Goal: Task Accomplishment & Management: Use online tool/utility

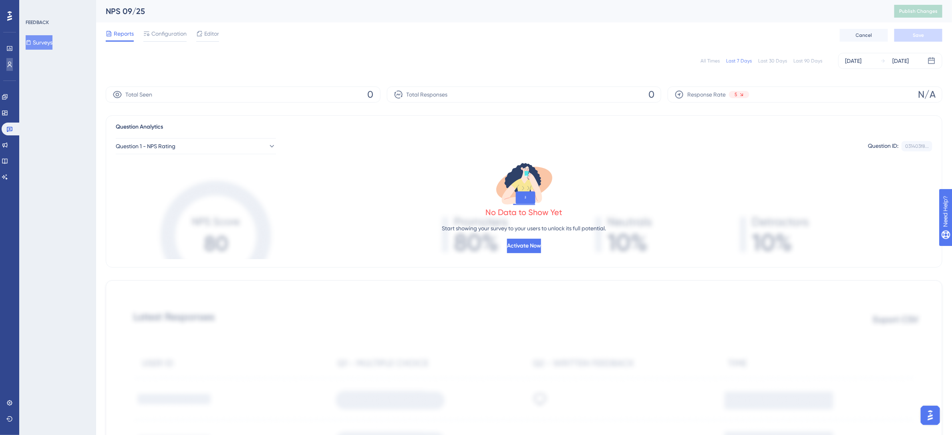
click at [13, 64] on link at bounding box center [9, 64] width 6 height 13
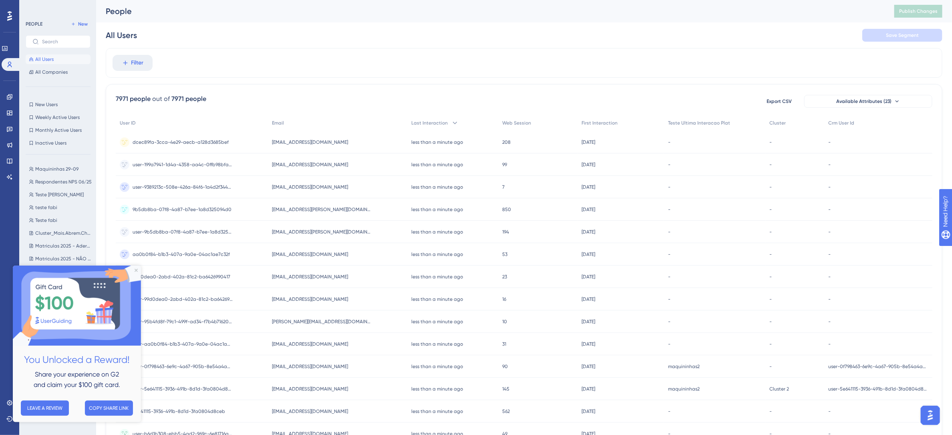
click at [136, 272] on img at bounding box center [77, 306] width 128 height 80
click at [135, 271] on icon "Close Preview" at bounding box center [136, 270] width 3 height 3
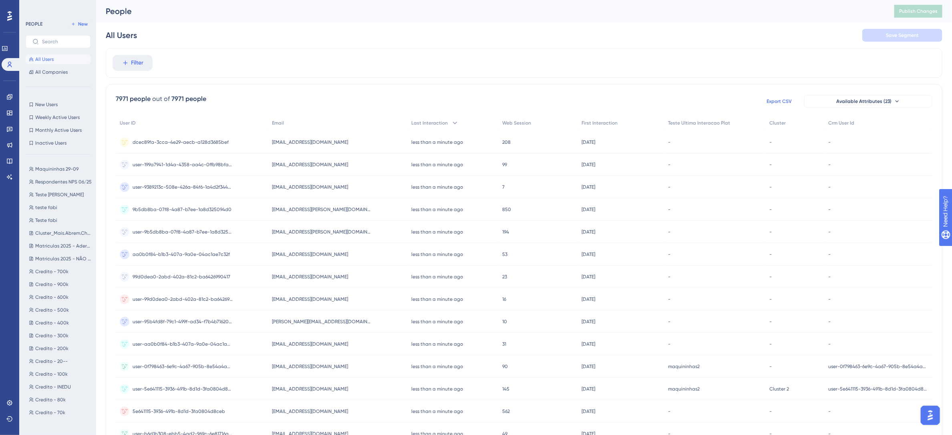
click at [776, 100] on span "Export CSV" at bounding box center [779, 101] width 25 height 6
click at [135, 59] on span "Filter" at bounding box center [137, 63] width 12 height 10
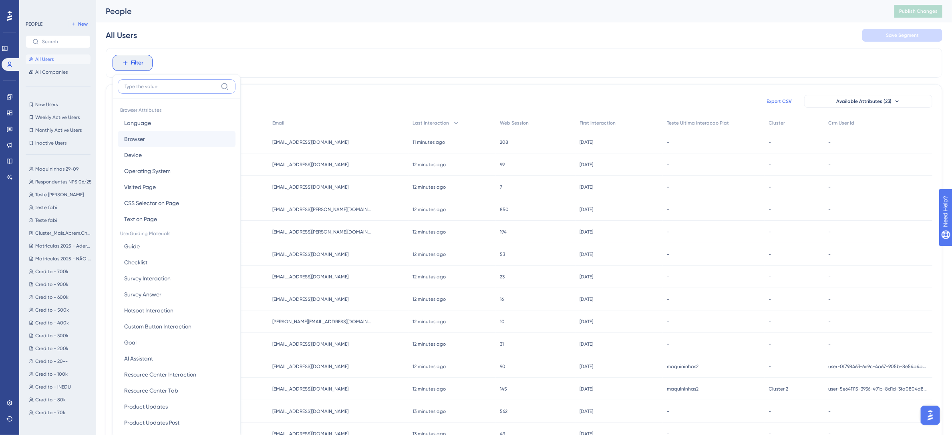
scroll to position [38, 0]
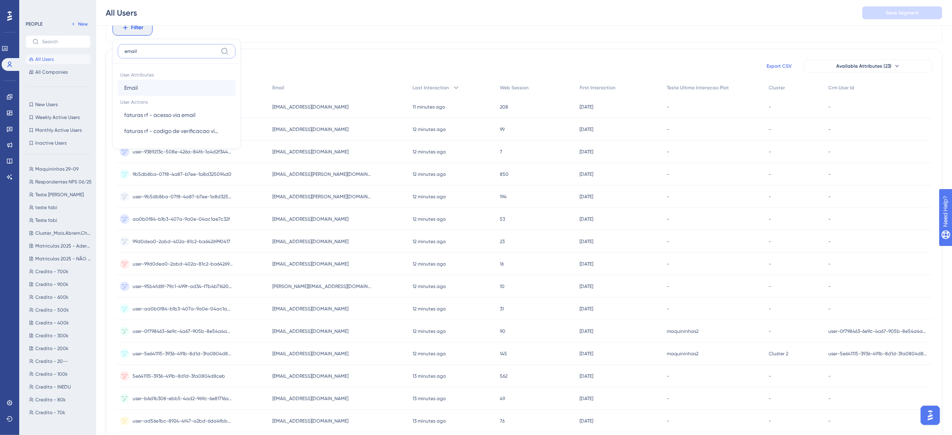
type input "email"
click at [149, 89] on button "Email Email" at bounding box center [177, 88] width 118 height 16
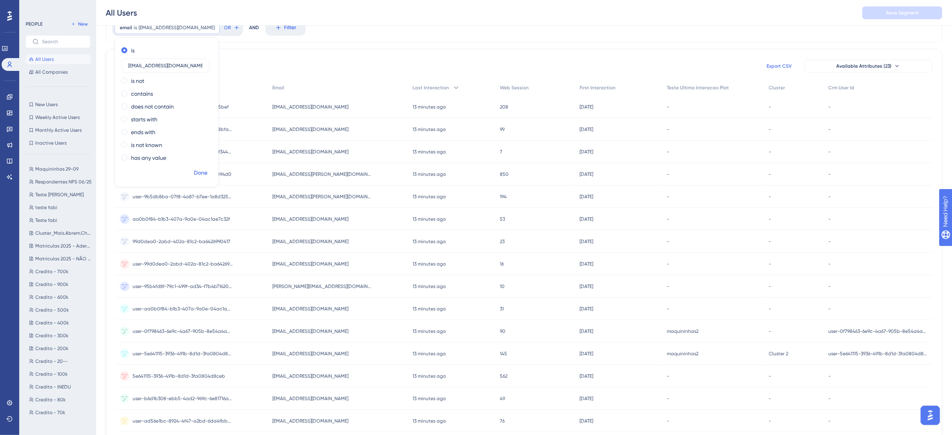
type input "[EMAIL_ADDRESS][DOMAIN_NAME]"
click at [197, 175] on span "Done" at bounding box center [201, 173] width 14 height 10
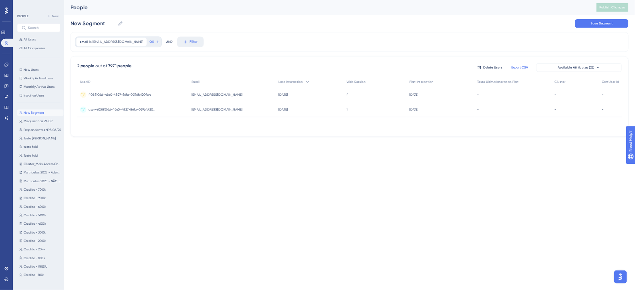
scroll to position [0, 0]
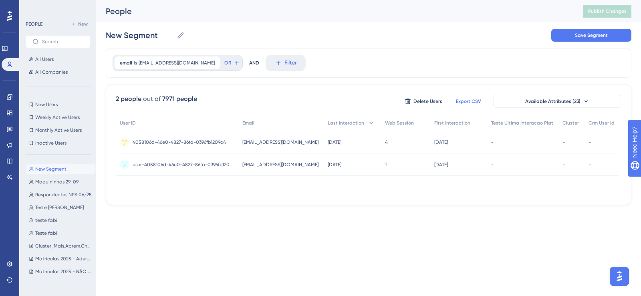
click at [358, 61] on div "email is [EMAIL_ADDRESS][DOMAIN_NAME] [EMAIL_ADDRESS][DOMAIN_NAME] Remove OR AN…" at bounding box center [369, 63] width 526 height 30
click at [251, 141] on span "[EMAIL_ADDRESS][DOMAIN_NAME]" at bounding box center [280, 142] width 76 height 6
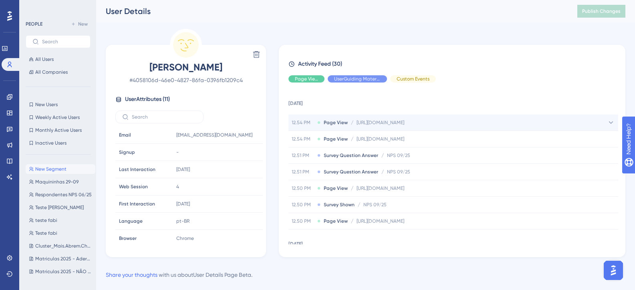
drag, startPoint x: 373, startPoint y: 123, endPoint x: 408, endPoint y: 124, distance: 34.5
click at [404, 124] on span "[URL][DOMAIN_NAME]" at bounding box center [381, 122] width 48 height 6
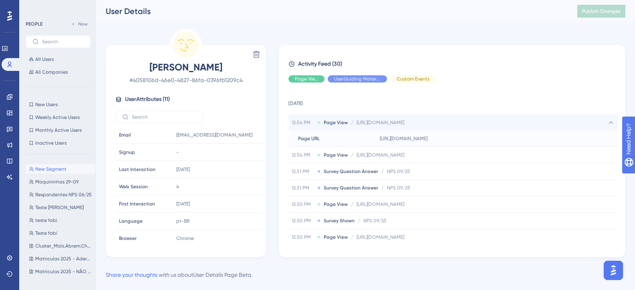
copy span "redeprogressao"
